Goal: Communication & Community: Answer question/provide support

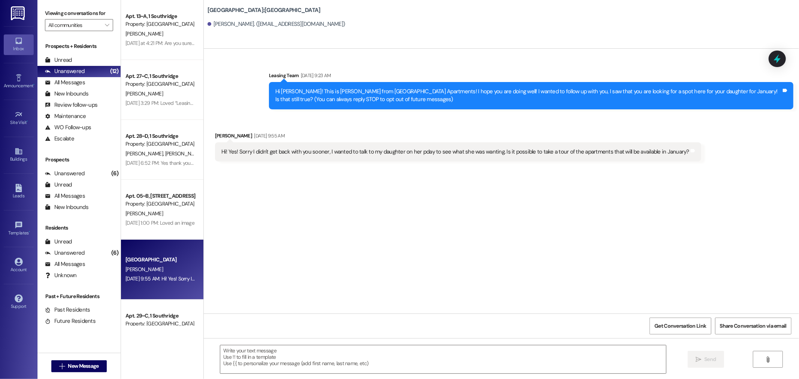
scroll to position [94, 0]
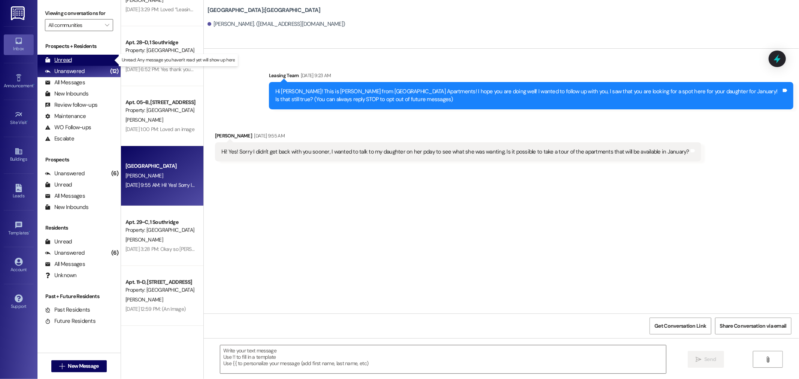
click at [78, 56] on div "Unread (0)" at bounding box center [78, 60] width 83 height 11
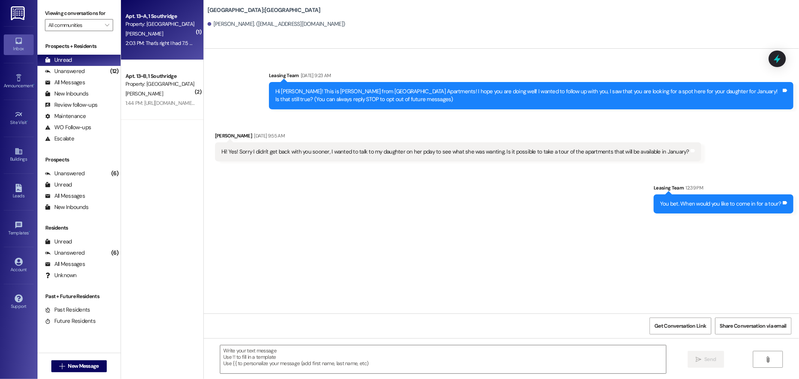
click at [161, 42] on div "2:03 PM: That's right I had 7.5 and [PERSON_NAME] had 6 2:03 PM: That's right I…" at bounding box center [189, 43] width 126 height 7
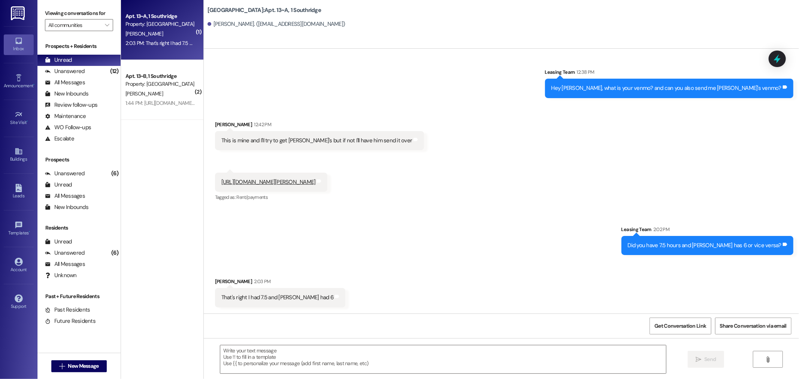
scroll to position [22507, 0]
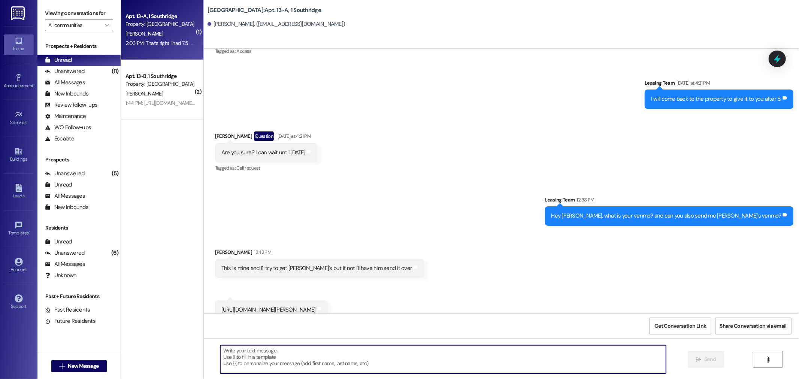
click at [347, 360] on textarea at bounding box center [443, 359] width 446 height 28
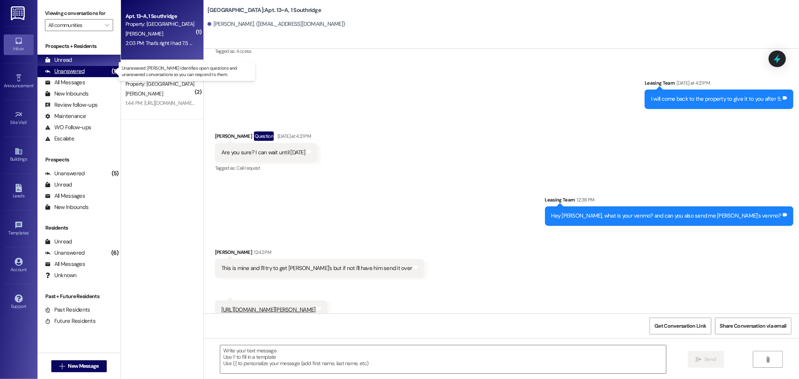
click at [91, 70] on div "Unanswered (11)" at bounding box center [78, 71] width 83 height 11
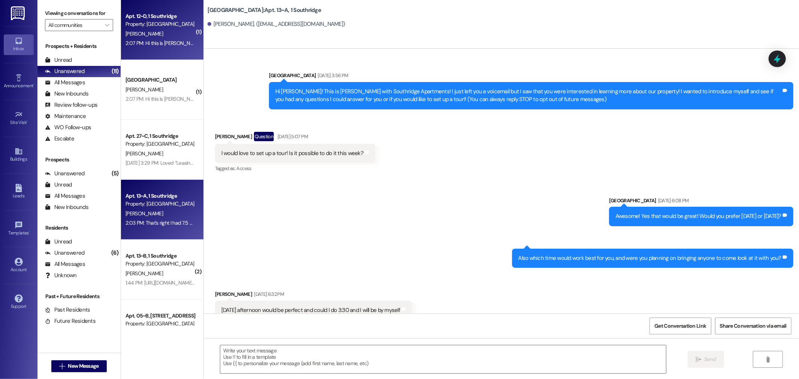
scroll to position [22591, 0]
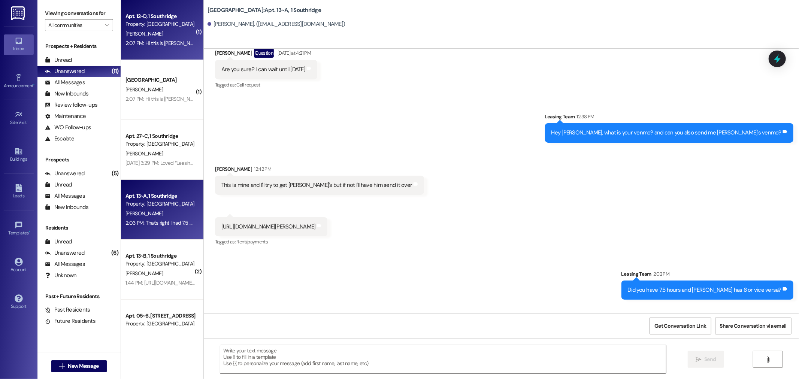
click at [150, 43] on div "2:07 PM: Hi this is [PERSON_NAME], just following up to make sure that my secur…" at bounding box center [296, 43] width 340 height 7
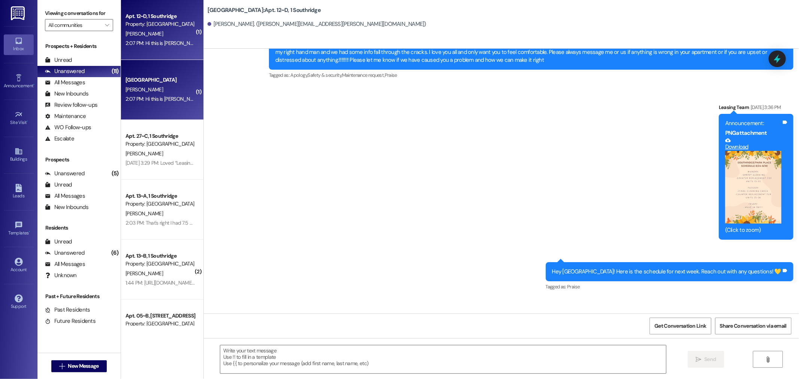
scroll to position [16905, 0]
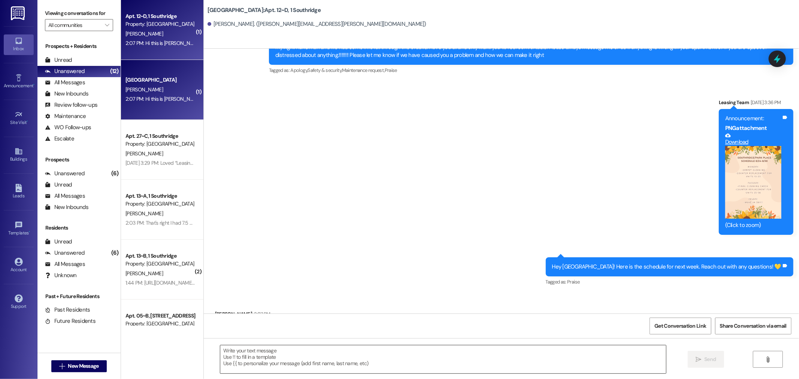
drag, startPoint x: 331, startPoint y: 346, endPoint x: 331, endPoint y: 350, distance: 4.1
click at [331, 350] on div " Send " at bounding box center [501, 366] width 595 height 56
click at [336, 351] on textarea at bounding box center [443, 359] width 446 height 28
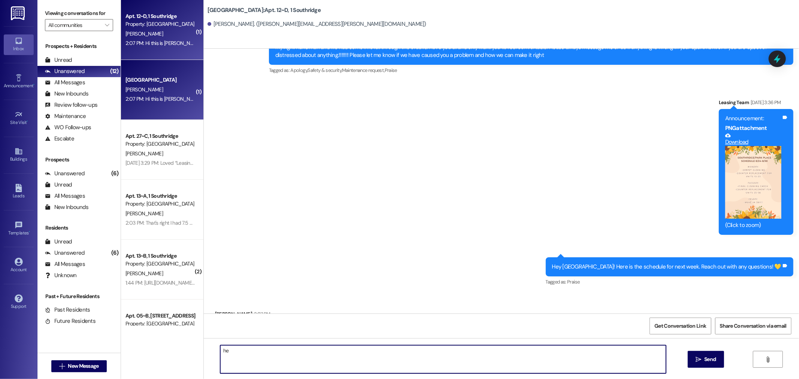
type textarea "h"
type textarea "Hey [PERSON_NAME]! This is [GEOGRAPHIC_DATA]. Thanks for checking in about the …"
paste textarea "[STREET_ADDRESS]"
type textarea "It looks like it's been sent. It can take a few weeks for it to arrive, so it's…"
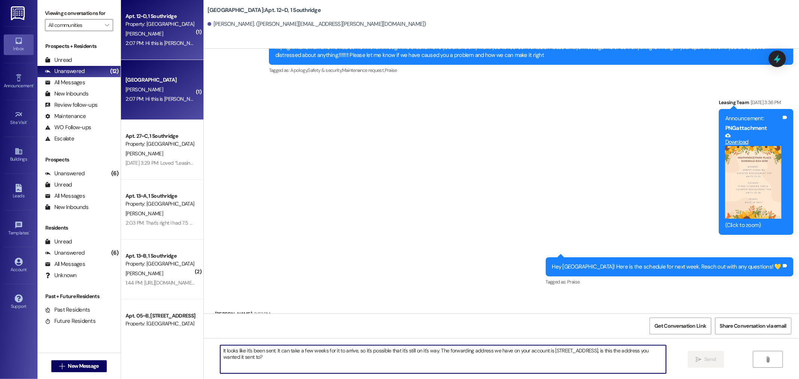
scroll to position [17018, 0]
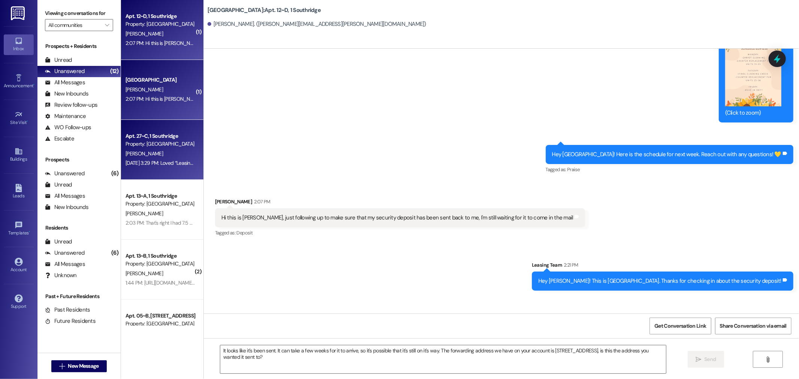
click at [155, 153] on div "[PERSON_NAME]" at bounding box center [160, 153] width 71 height 9
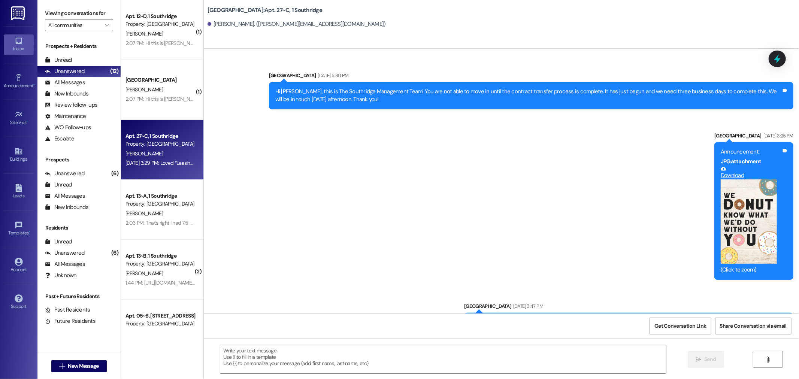
scroll to position [48952, 0]
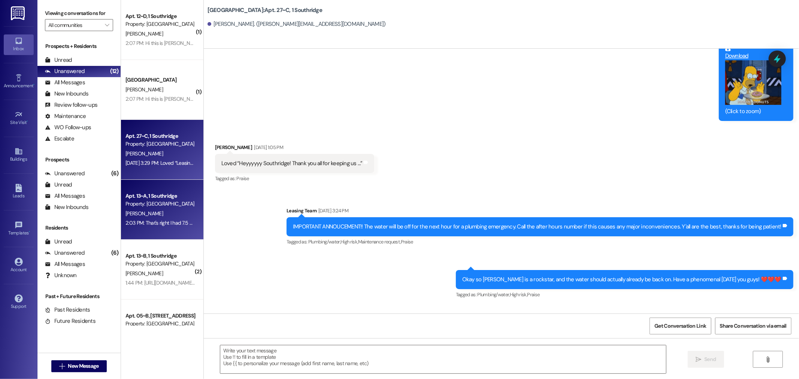
click at [156, 212] on div "[PERSON_NAME]" at bounding box center [160, 213] width 71 height 9
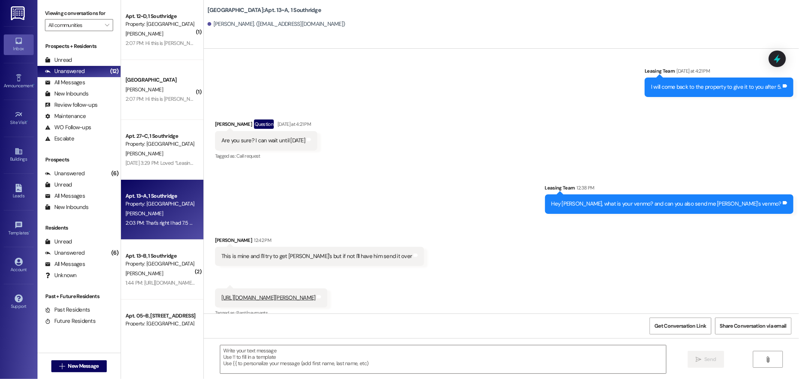
scroll to position [22591, 0]
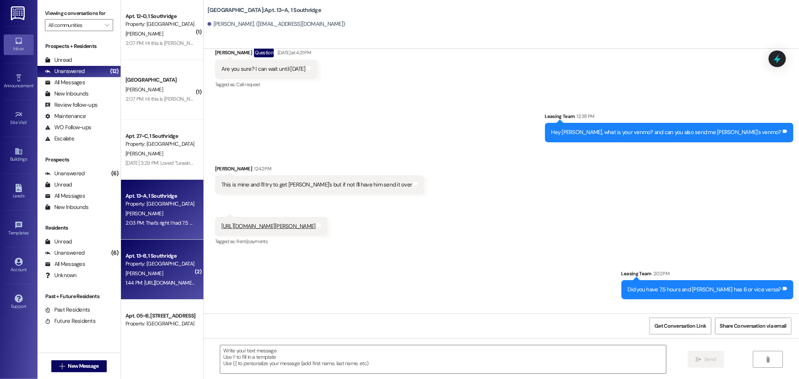
click at [174, 275] on div "[PERSON_NAME]" at bounding box center [160, 273] width 71 height 9
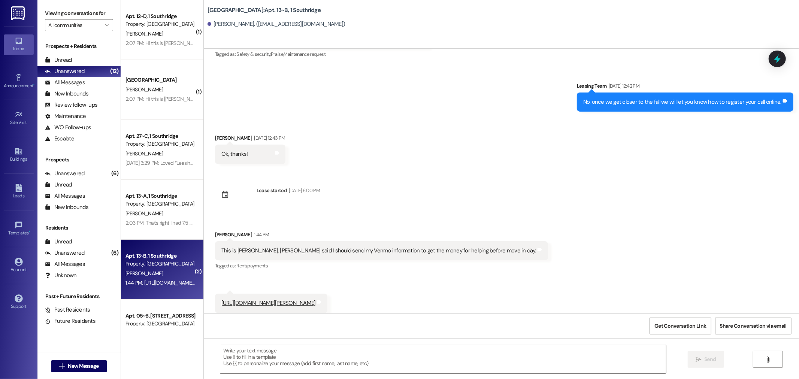
scroll to position [4419, 0]
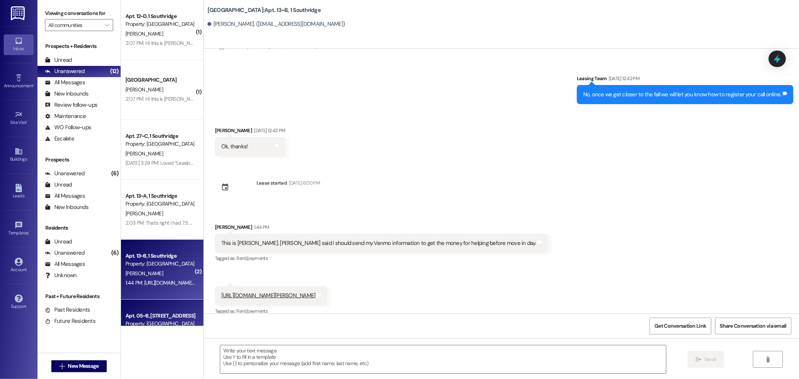
click at [140, 314] on div "Apt. 05~B, [STREET_ADDRESS]" at bounding box center [160, 316] width 69 height 8
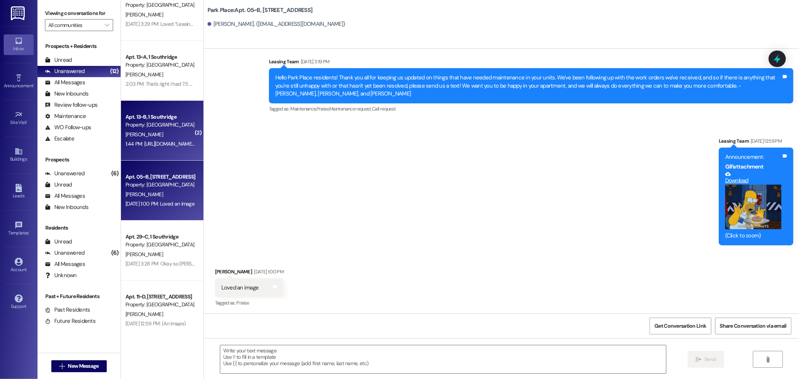
scroll to position [154, 0]
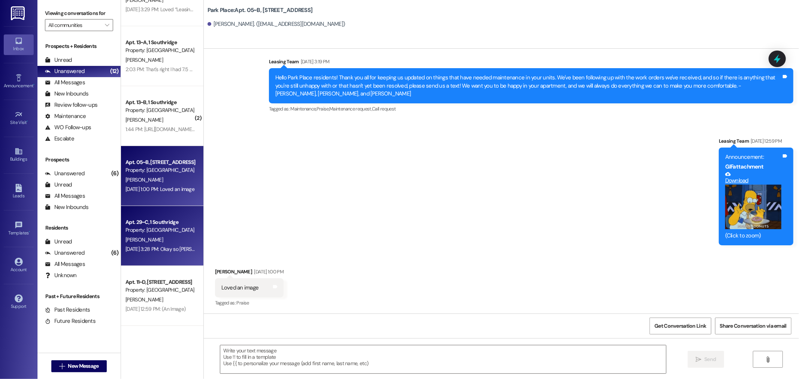
click at [140, 242] on span "[PERSON_NAME]" at bounding box center [144, 239] width 37 height 7
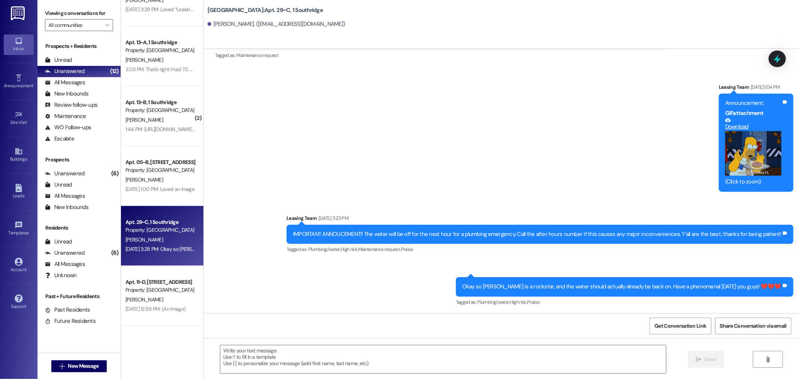
scroll to position [675, 0]
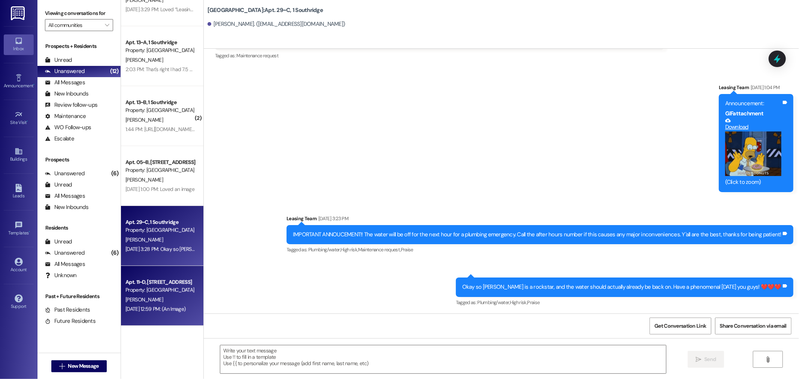
click at [157, 297] on div "[PERSON_NAME]" at bounding box center [160, 299] width 71 height 9
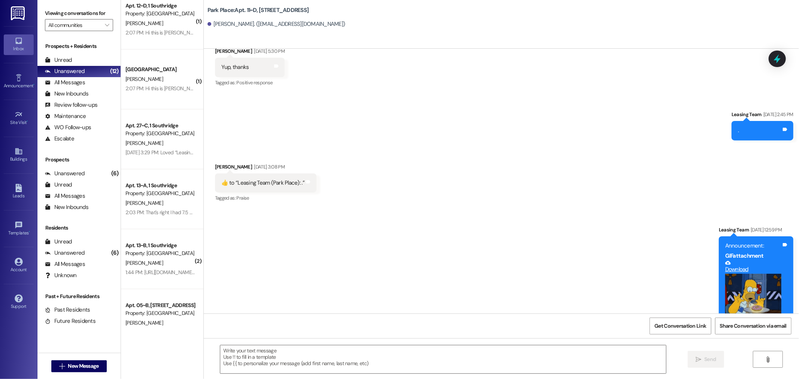
scroll to position [0, 0]
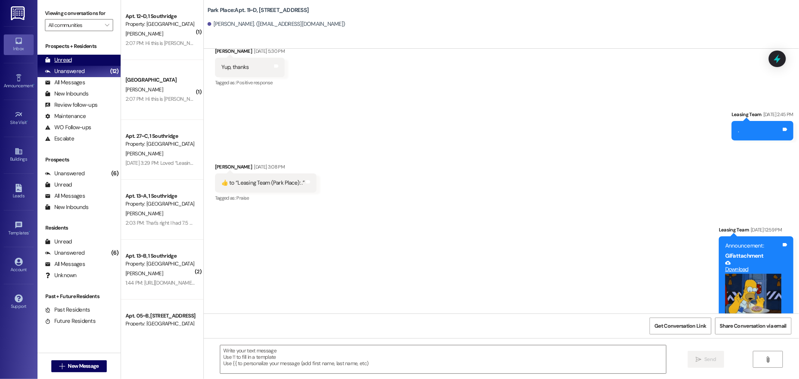
click at [76, 60] on div "Unread (0)" at bounding box center [78, 60] width 83 height 11
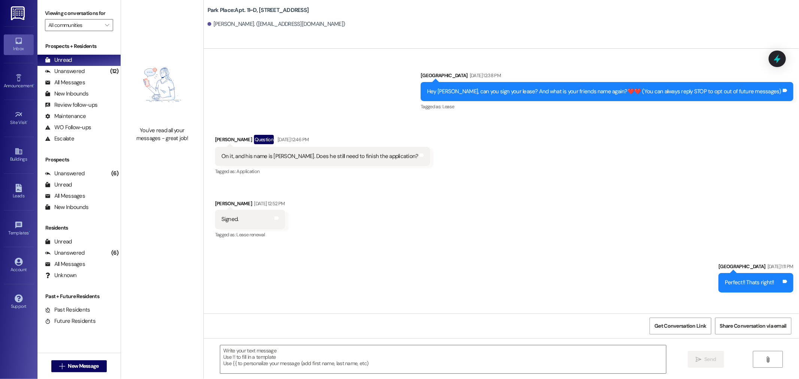
scroll to position [11109, 0]
